Goal: Task Accomplishment & Management: Manage account settings

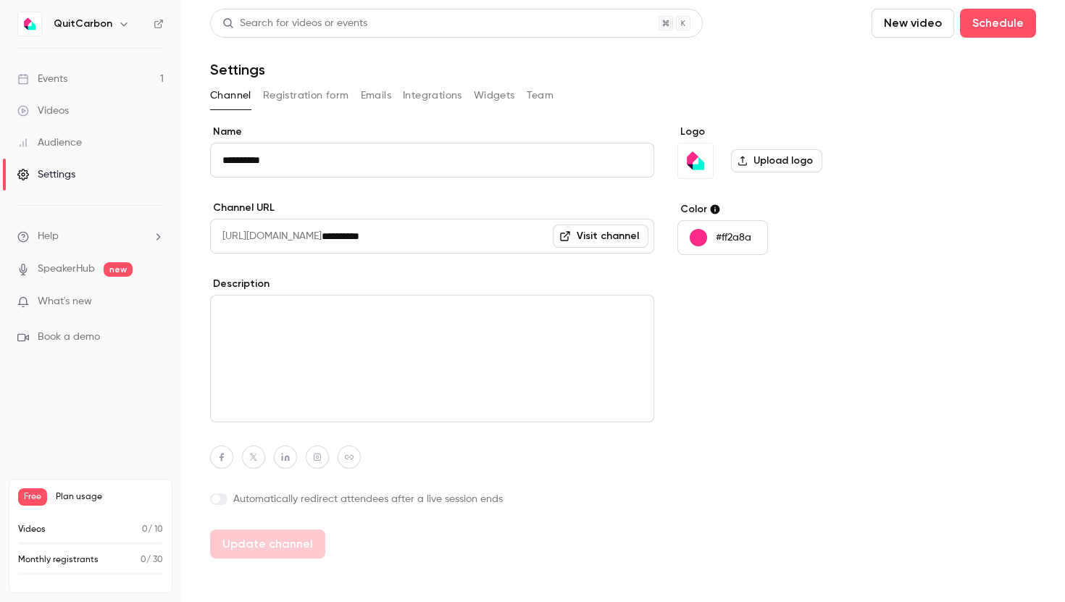
click at [104, 83] on link "Events 1" at bounding box center [90, 79] width 181 height 32
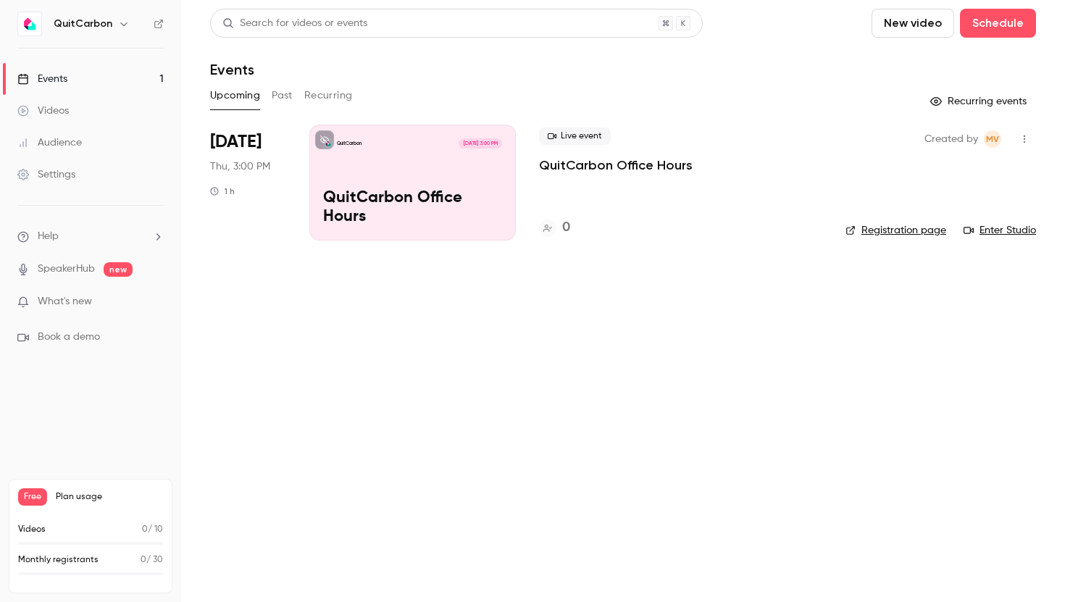
click at [553, 180] on div "Live event QuitCarbon Office Hours 0" at bounding box center [680, 183] width 283 height 116
click at [461, 164] on div "QuitCarbon [DATE] 3:00 PM QuitCarbon Office Hours" at bounding box center [412, 183] width 207 height 116
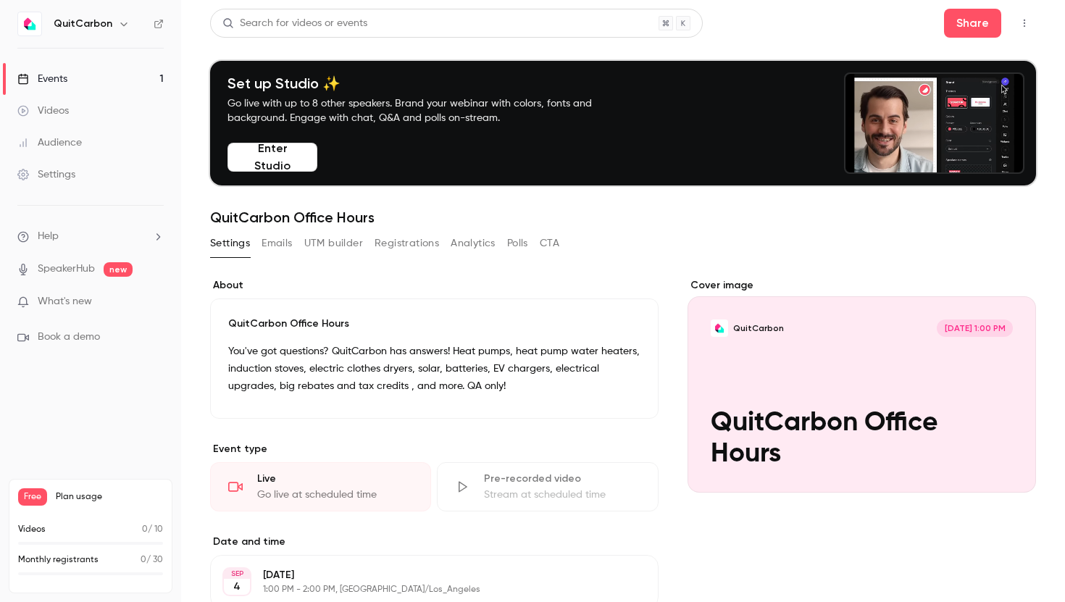
click at [113, 84] on link "Events 1" at bounding box center [90, 79] width 181 height 32
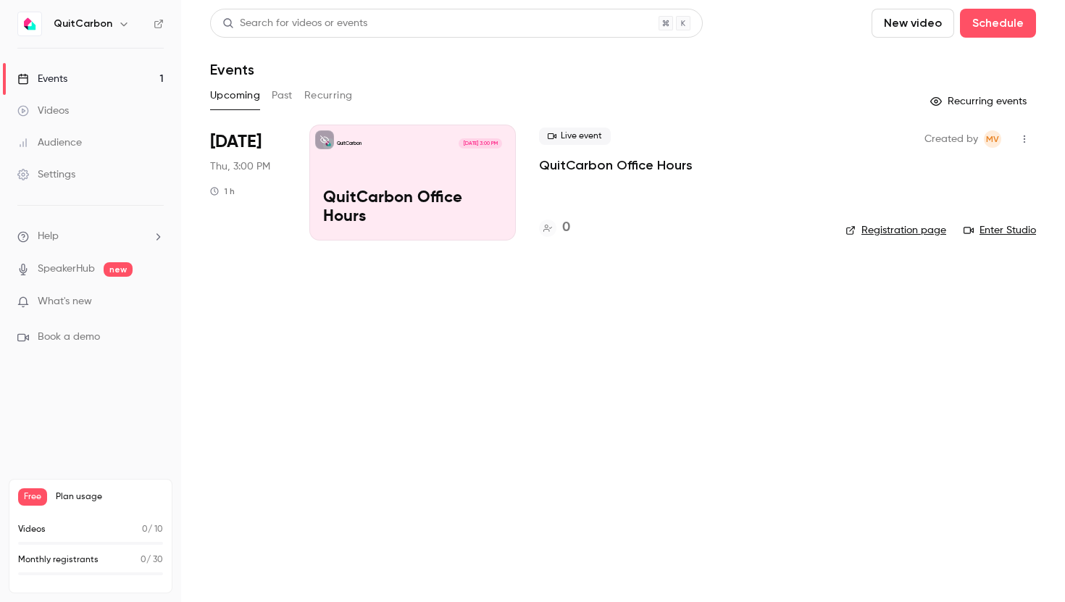
click at [577, 167] on p "QuitCarbon Office Hours" at bounding box center [616, 165] width 154 height 17
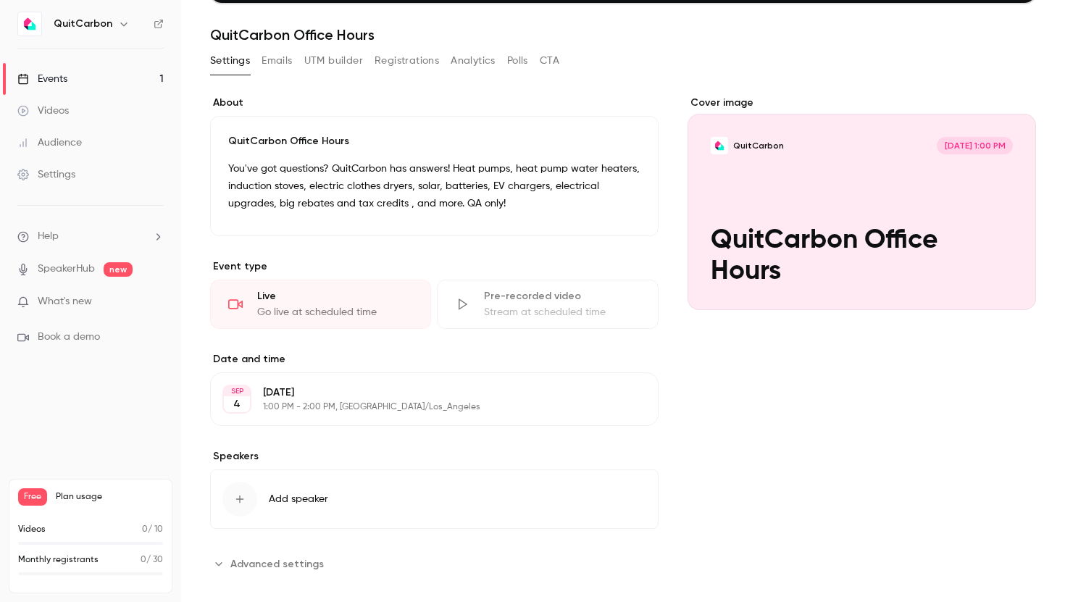
scroll to position [184, 0]
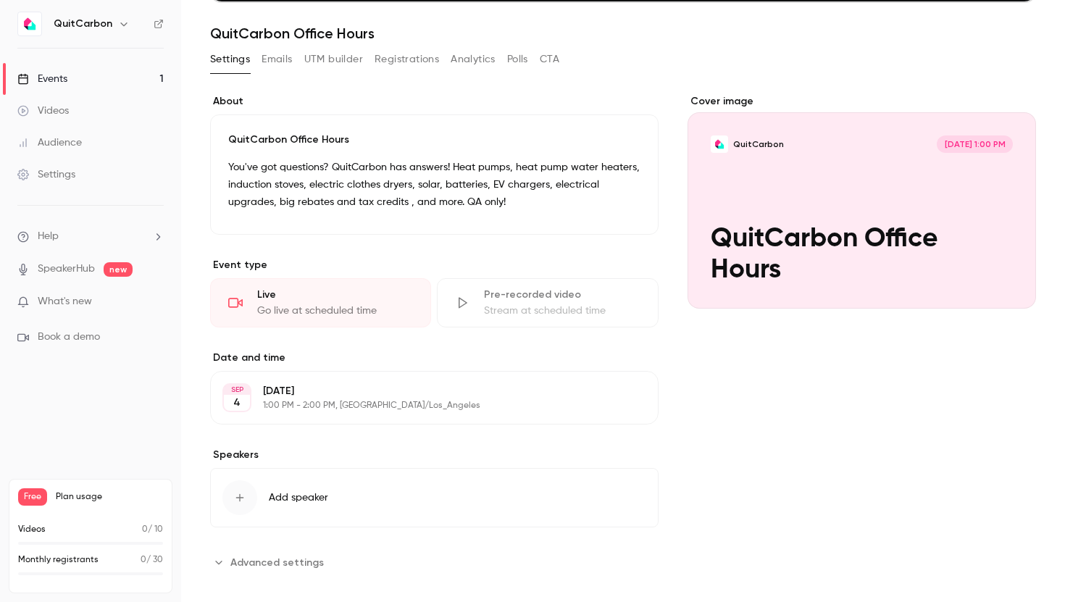
click at [612, 401] on button "Edit" at bounding box center [619, 397] width 53 height 23
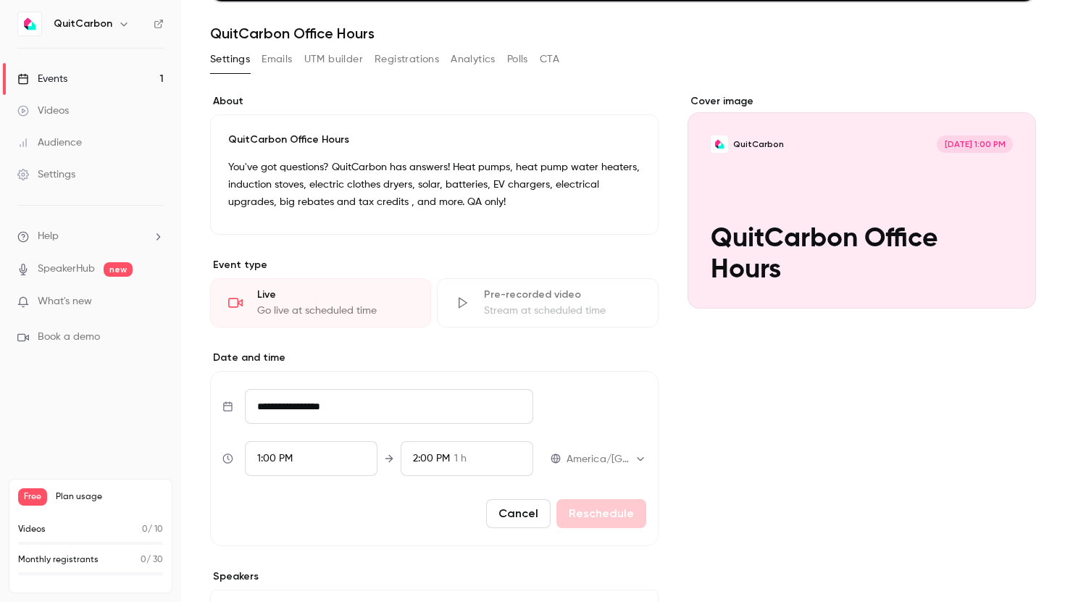
click at [351, 418] on input "**********" at bounding box center [389, 406] width 288 height 35
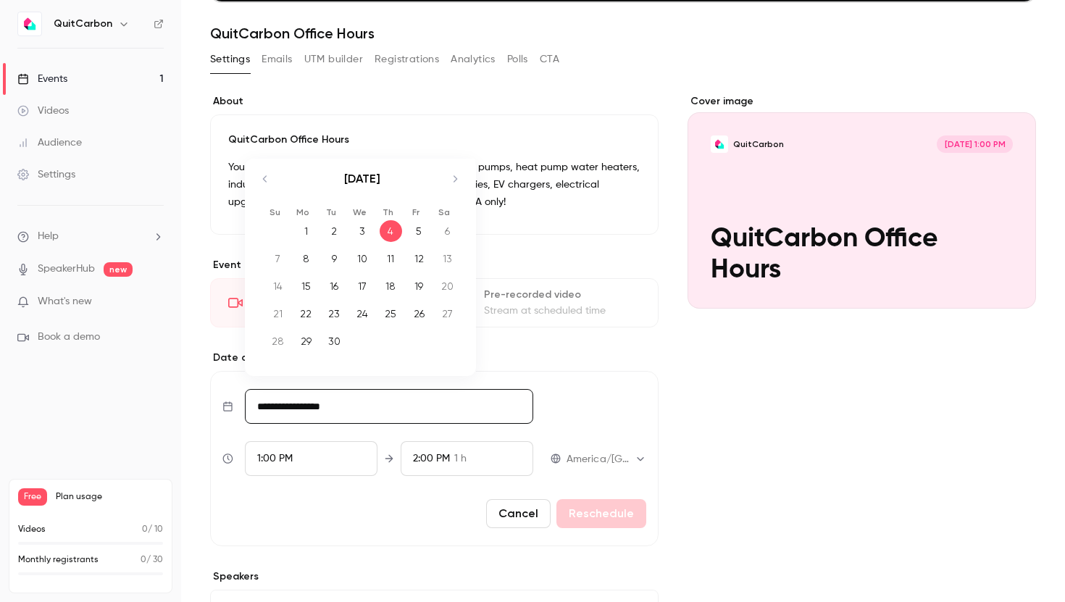
click at [394, 257] on div "11" at bounding box center [391, 259] width 22 height 22
type input "**********"
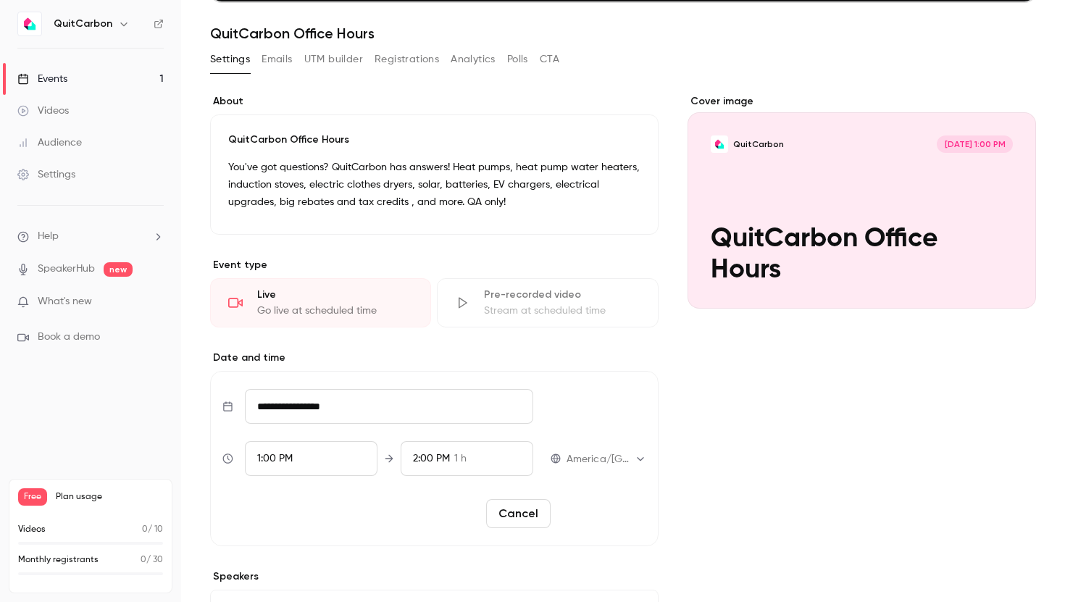
click at [592, 512] on button "Reschedule" at bounding box center [602, 513] width 90 height 29
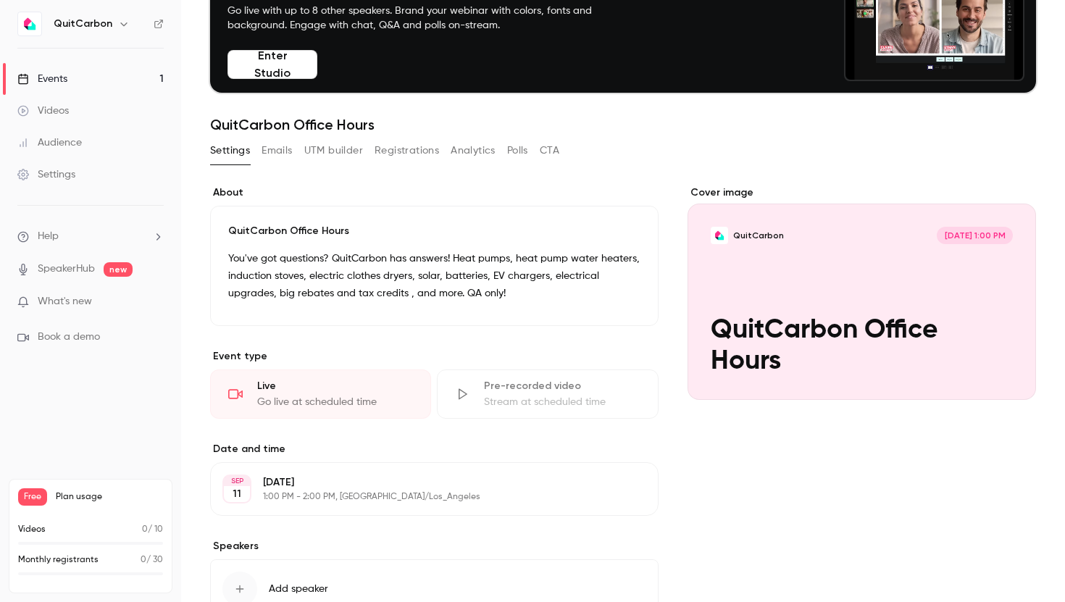
scroll to position [0, 0]
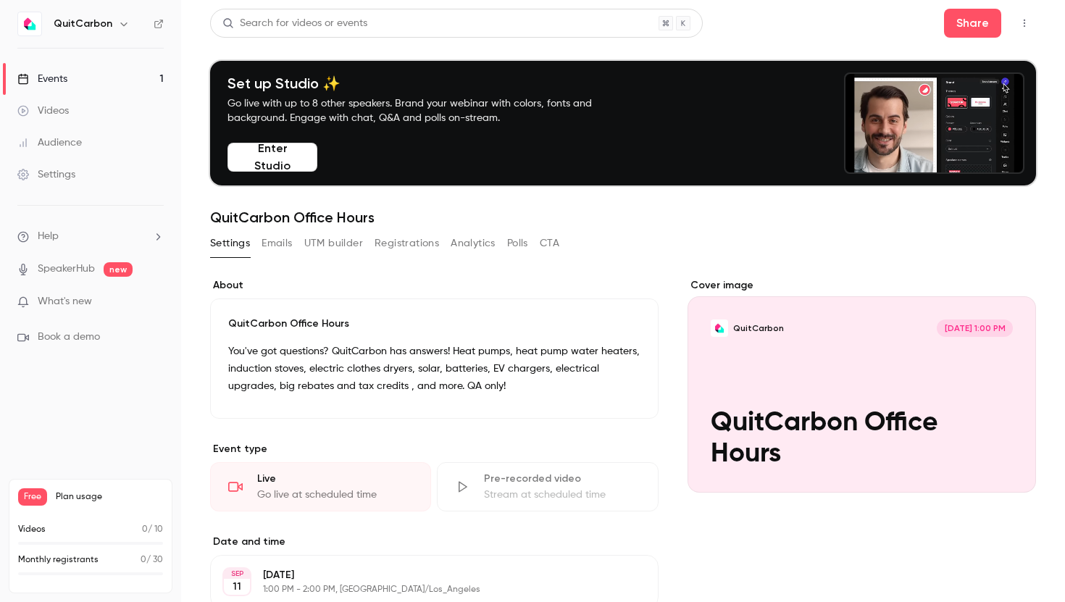
click at [404, 227] on div "**********" at bounding box center [623, 401] width 826 height 784
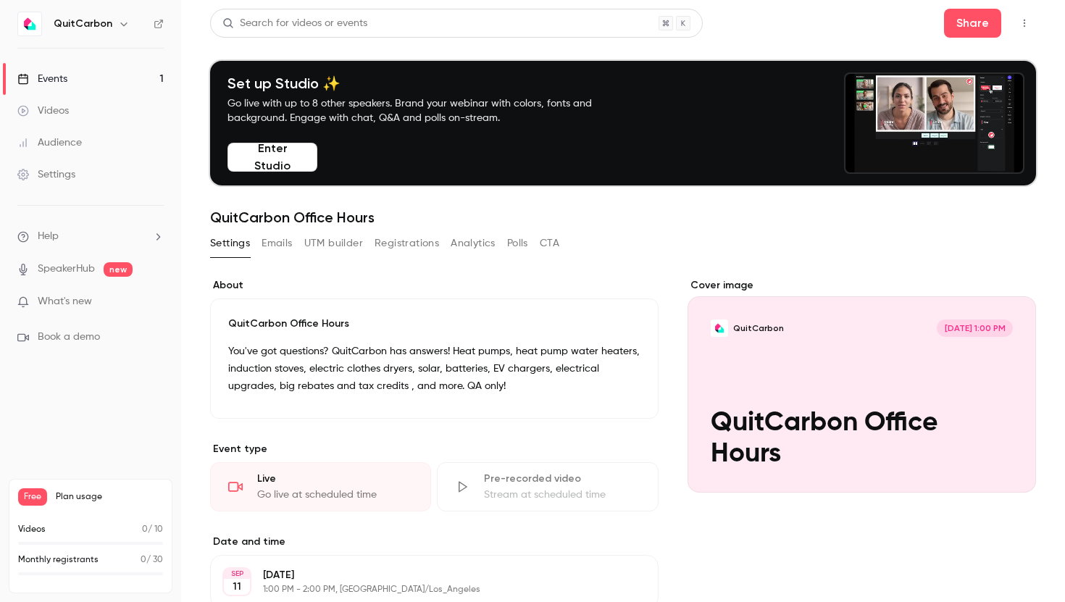
click at [404, 240] on button "Registrations" at bounding box center [407, 243] width 64 height 23
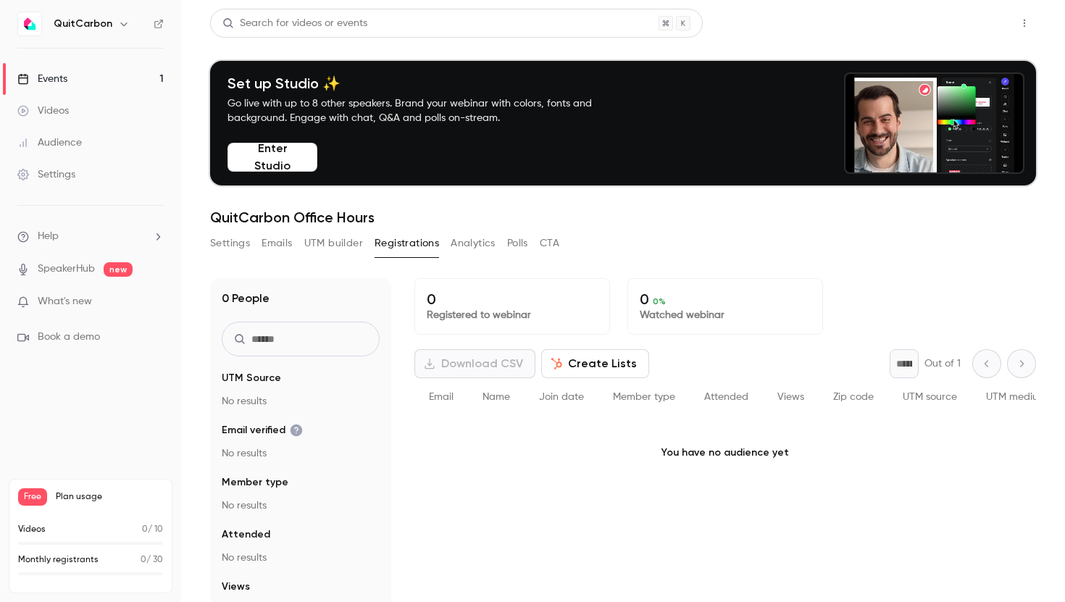
click at [970, 28] on button "Share" at bounding box center [972, 23] width 57 height 29
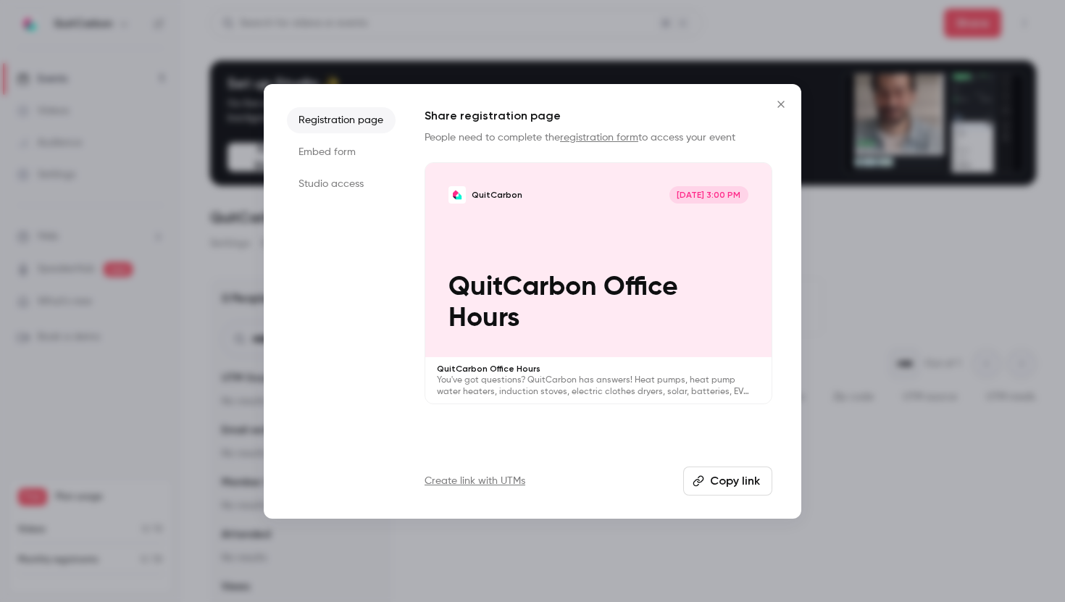
click at [709, 478] on button "Copy link" at bounding box center [727, 481] width 89 height 29
